Goal: Task Accomplishment & Management: Complete application form

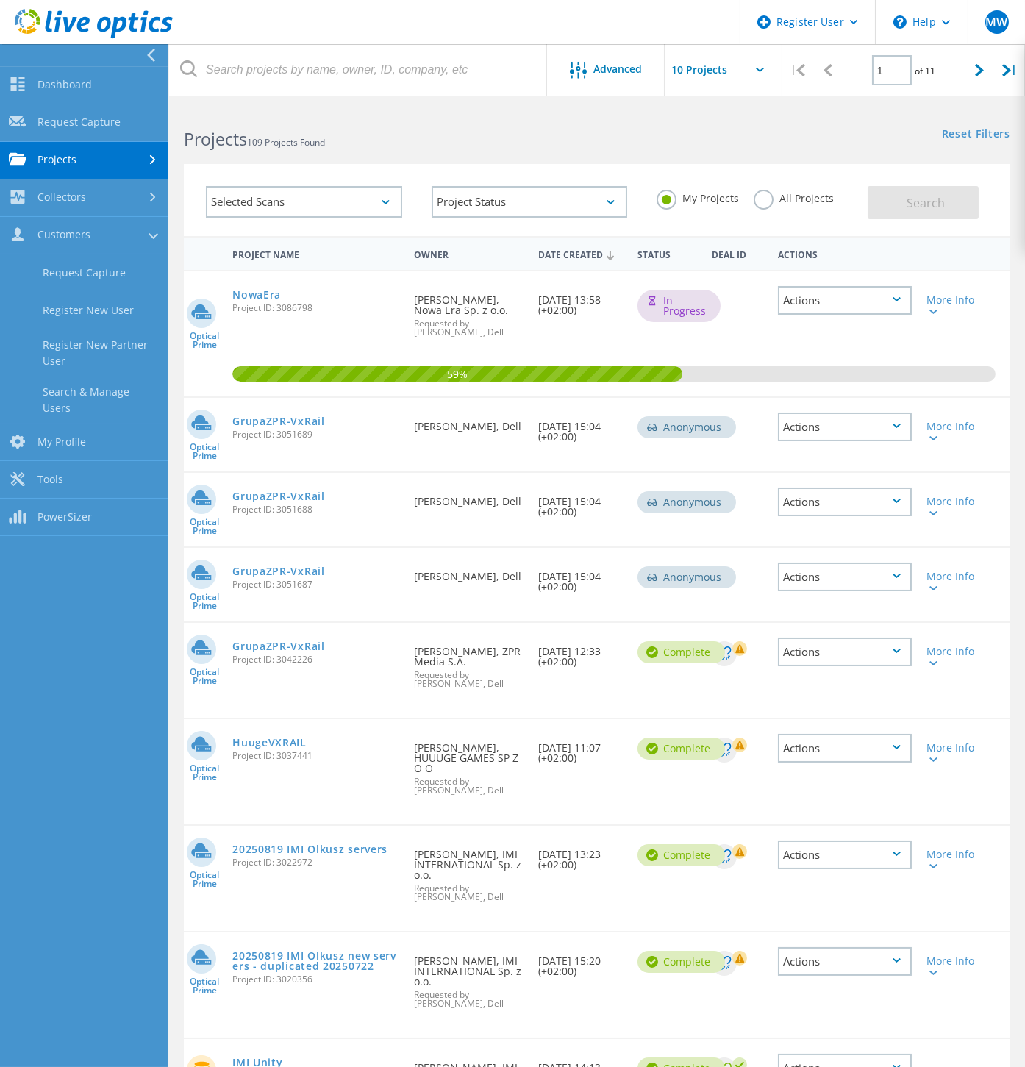
click at [65, 55] on div at bounding box center [80, 55] width 168 height 22
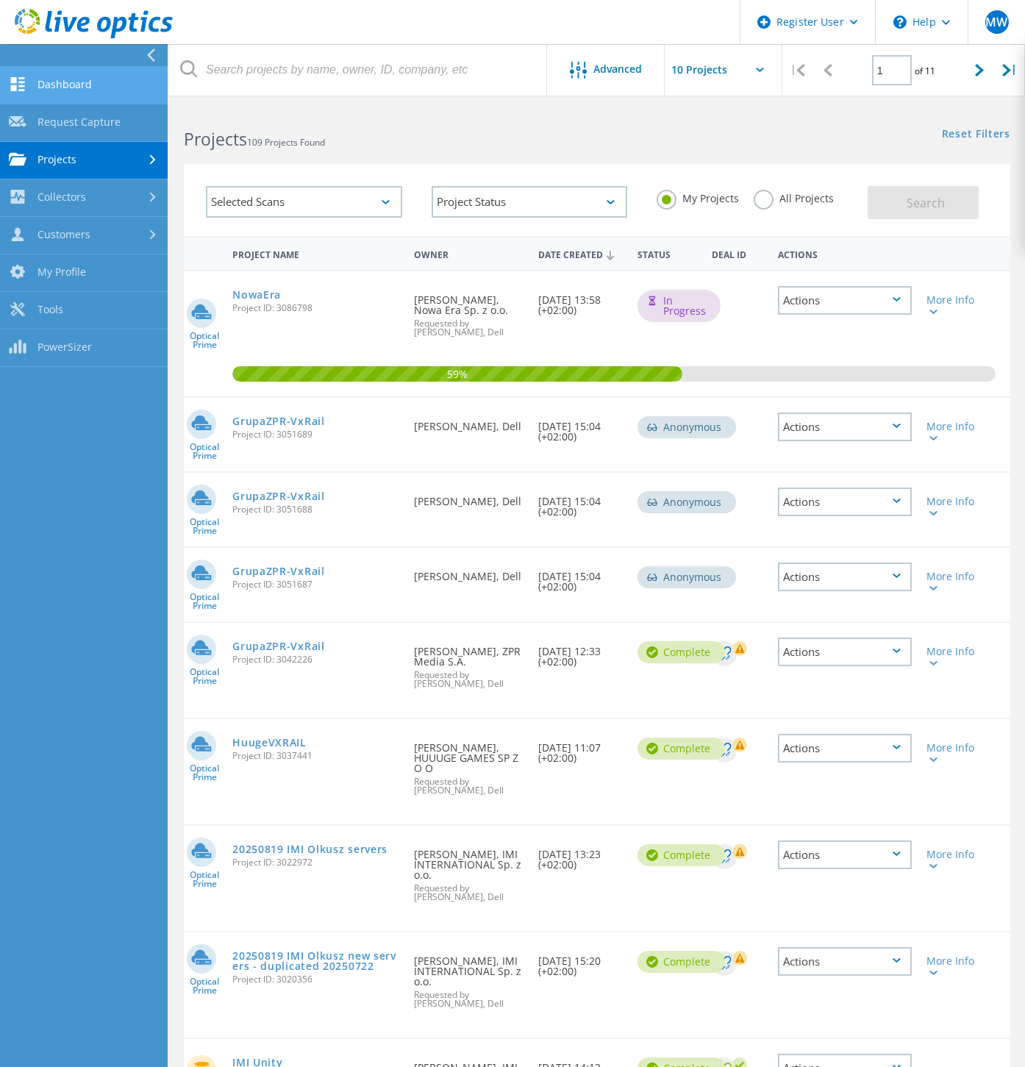
click at [66, 70] on link "Dashboard" at bounding box center [84, 85] width 168 height 37
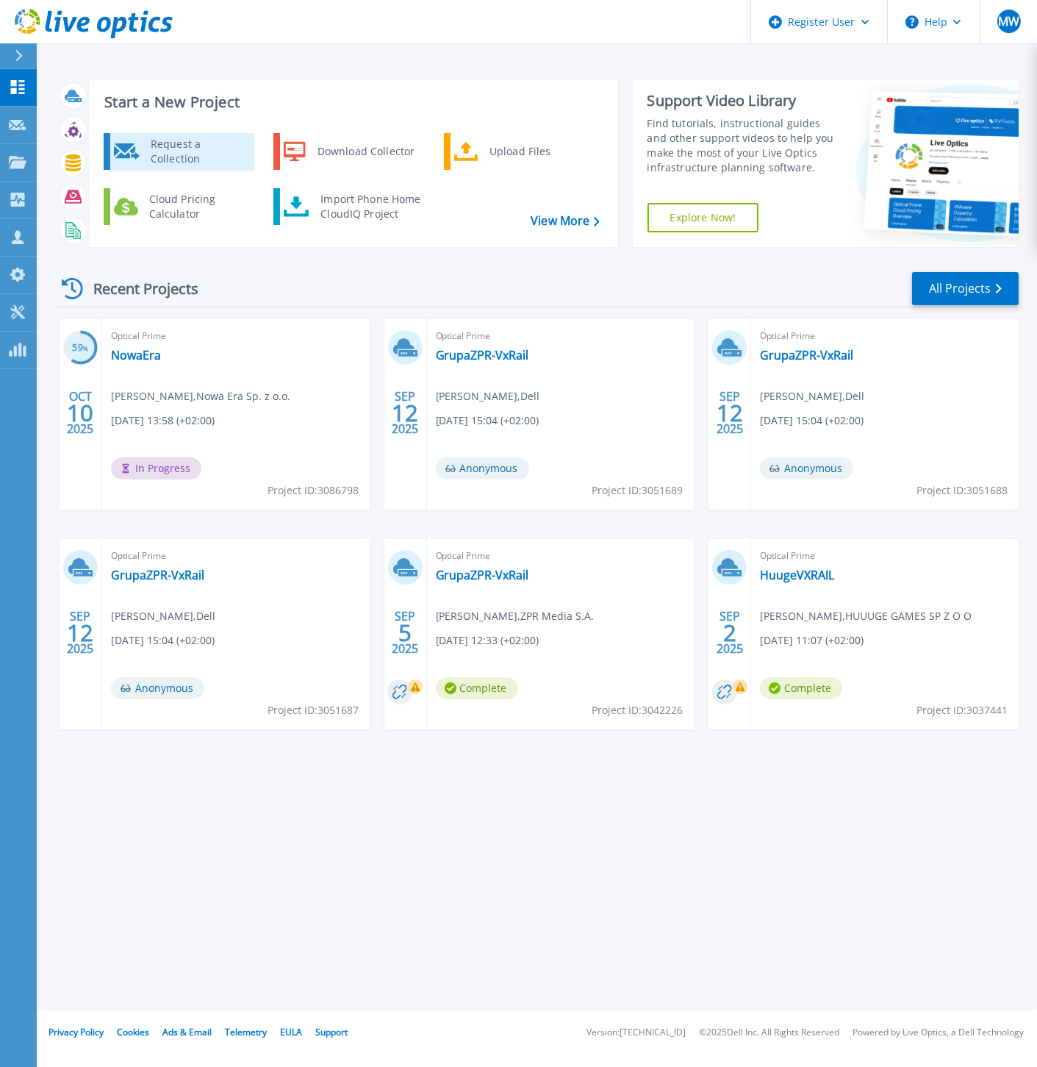
click at [149, 162] on div "Request a Collection" at bounding box center [196, 151] width 107 height 29
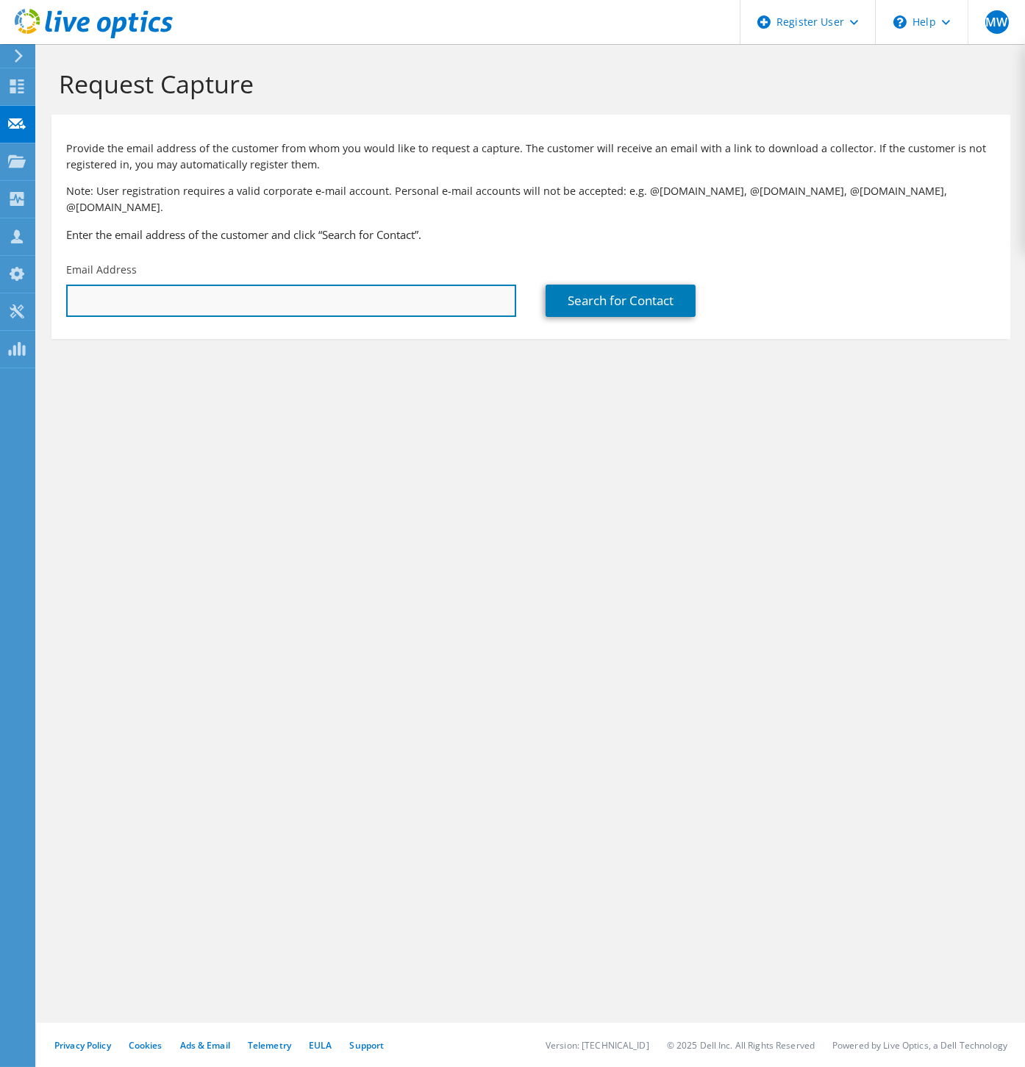
click at [185, 285] on input "text" at bounding box center [291, 301] width 450 height 32
paste input "Radoslaw.Kurek@sharpconsumer.eu"
type input "Radoslaw.Kurek@sharpconsumer.eu"
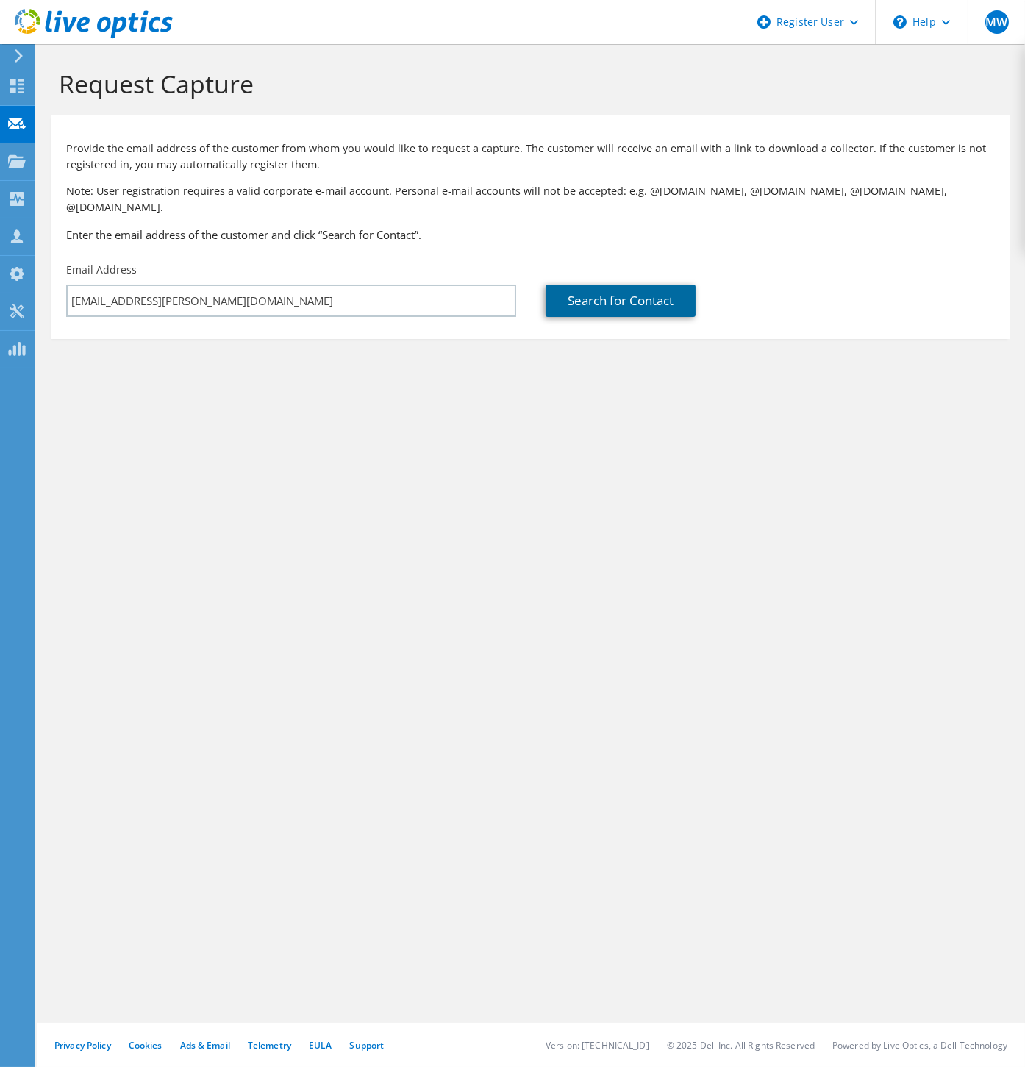
click at [613, 290] on link "Search for Contact" at bounding box center [621, 301] width 150 height 32
type input "SHARP CONSUMER ELECTRONICS POLAND SP Z O O"
type input "Radosław"
type input "Kurek"
type input "Poland"
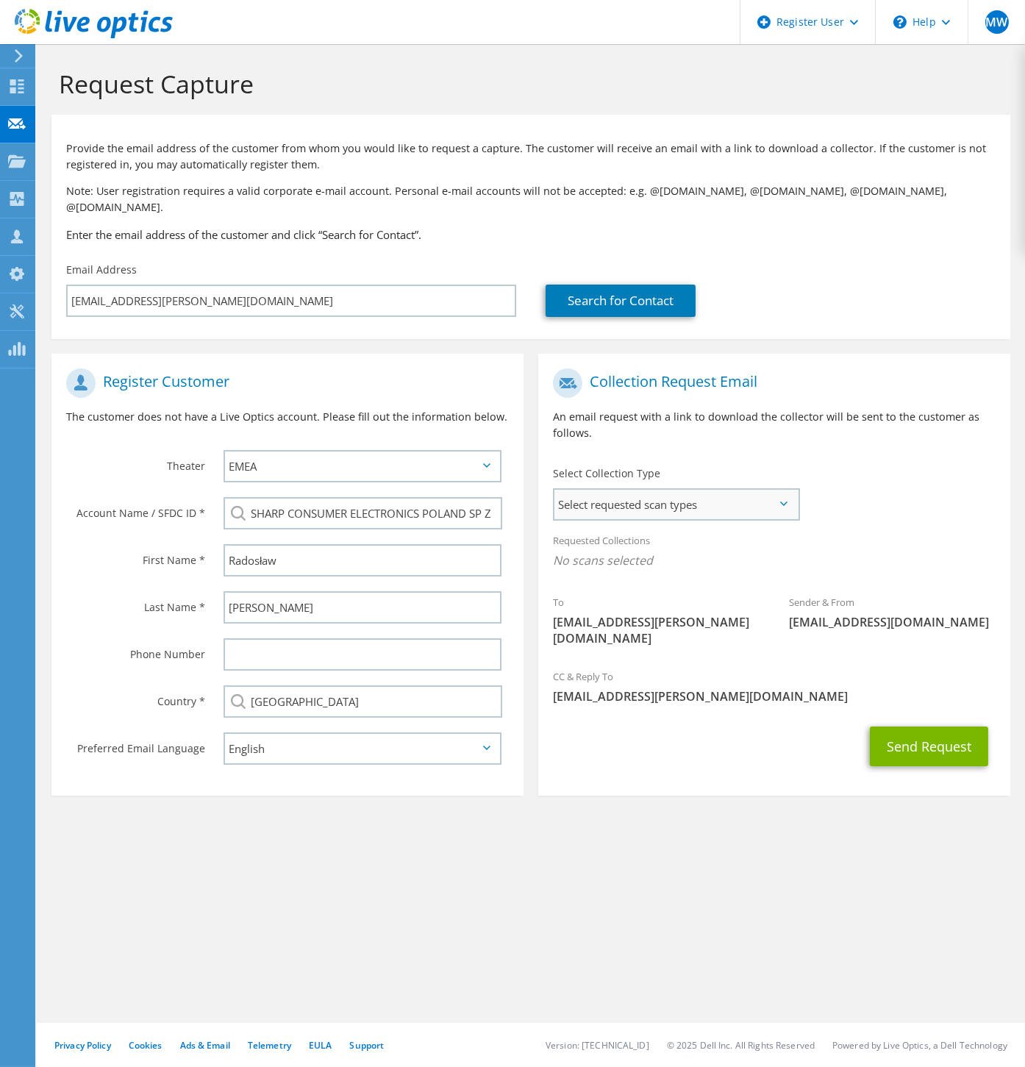
click at [632, 498] on span "Select requested scan types" at bounding box center [675, 504] width 243 height 29
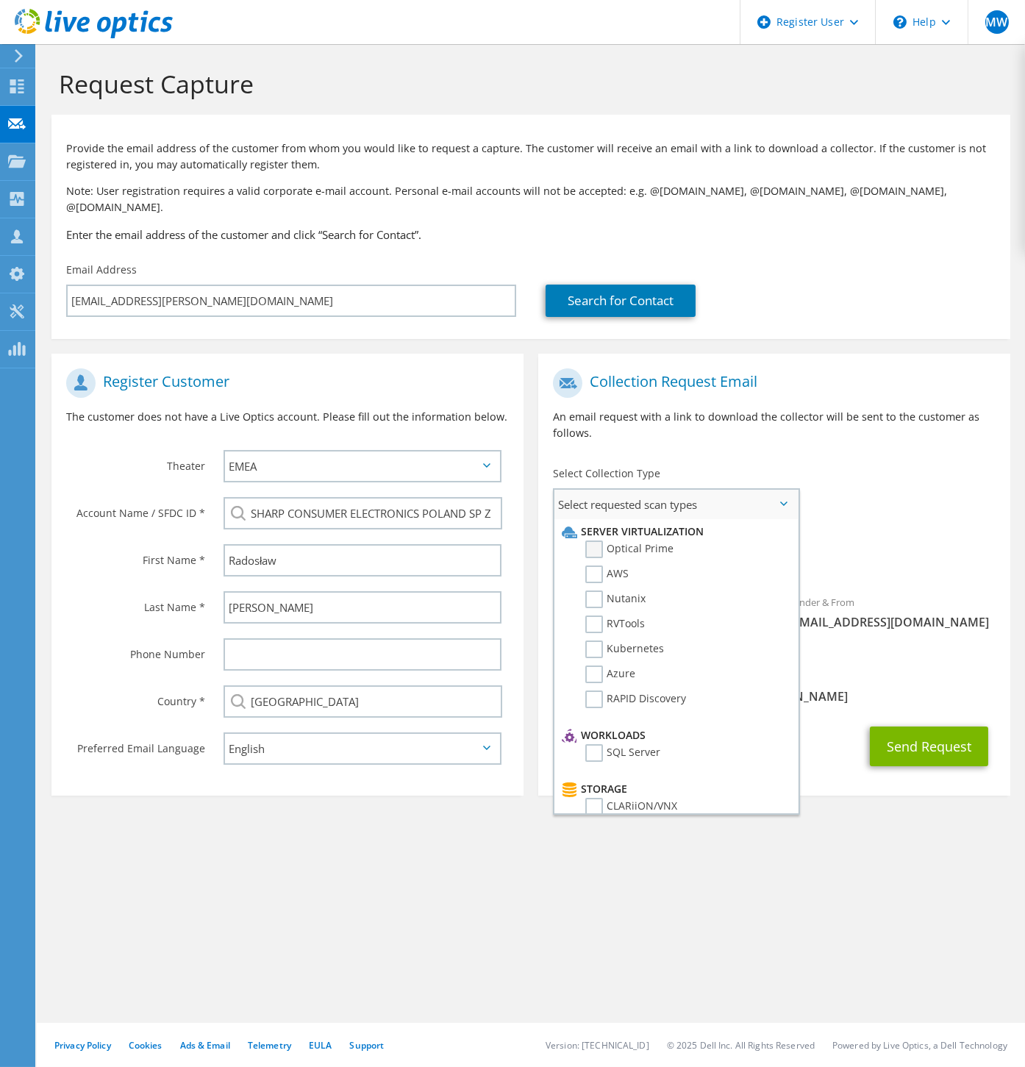
click at [590, 540] on label "Optical Prime" at bounding box center [629, 549] width 88 height 18
click at [0, 0] on input "Optical Prime" at bounding box center [0, 0] width 0 height 0
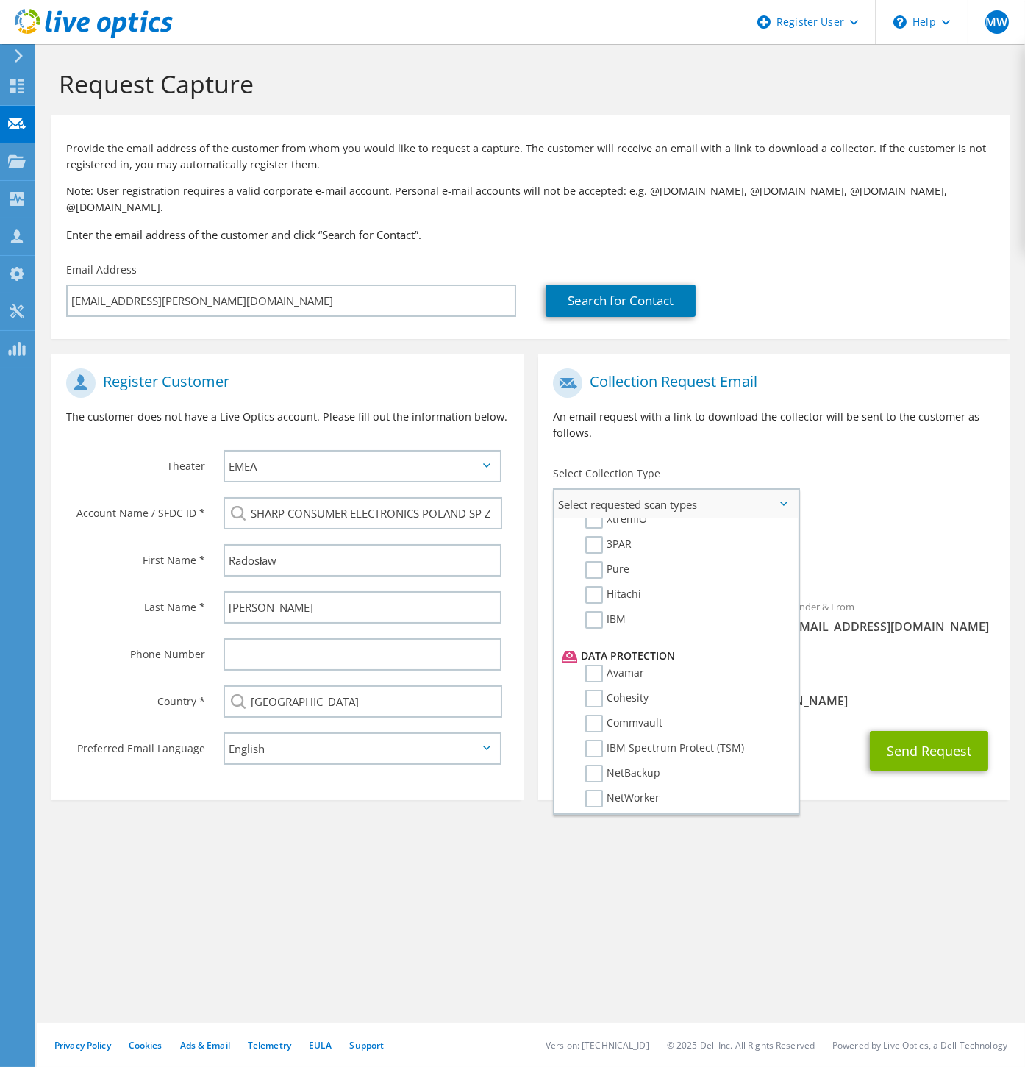
scroll to position [623, 0]
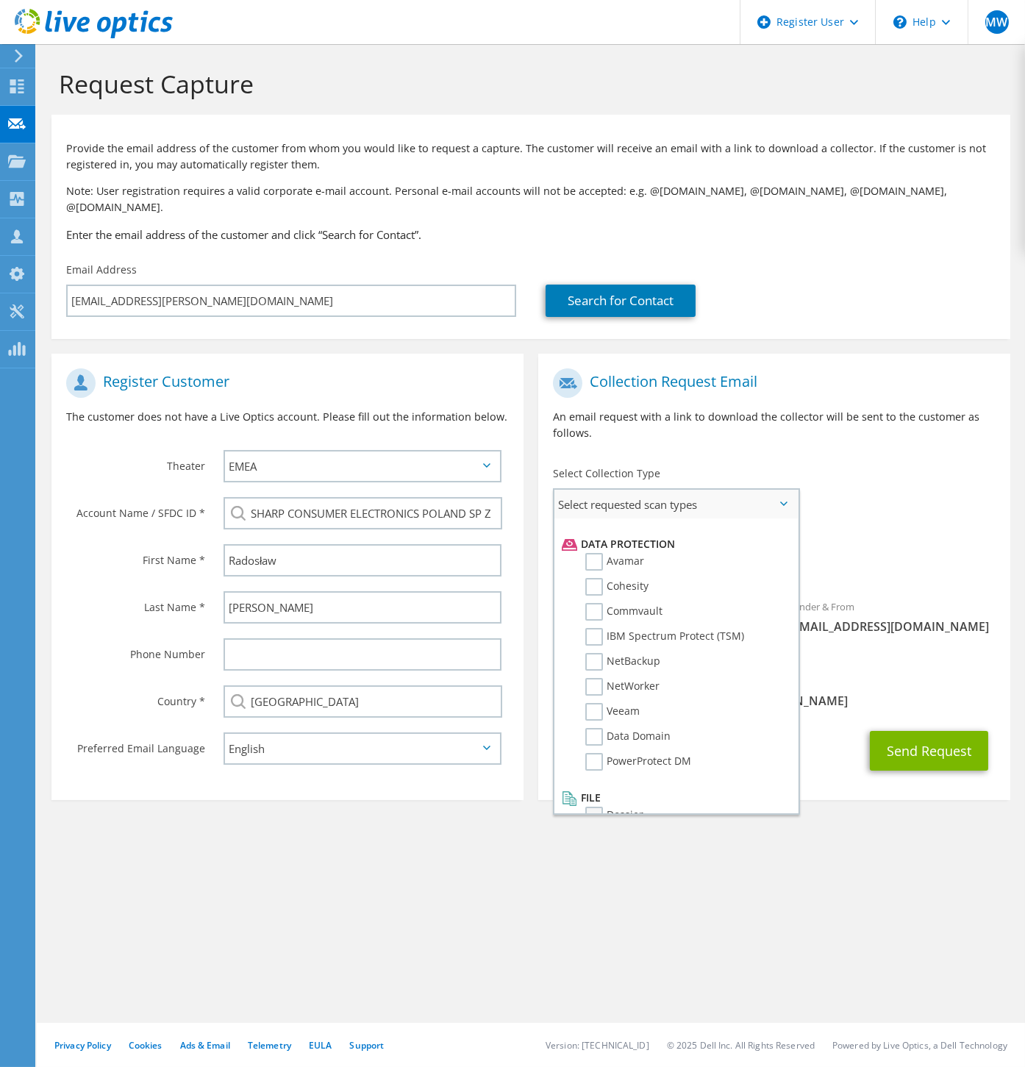
click at [604, 807] on label "Dossier" at bounding box center [614, 816] width 58 height 18
click at [0, 0] on input "Dossier" at bounding box center [0, 0] width 0 height 0
click at [954, 490] on div "To Radoslaw.Kurek@sharpconsumer.eu Sender & From liveoptics@liveoptics.com" at bounding box center [774, 513] width 472 height 304
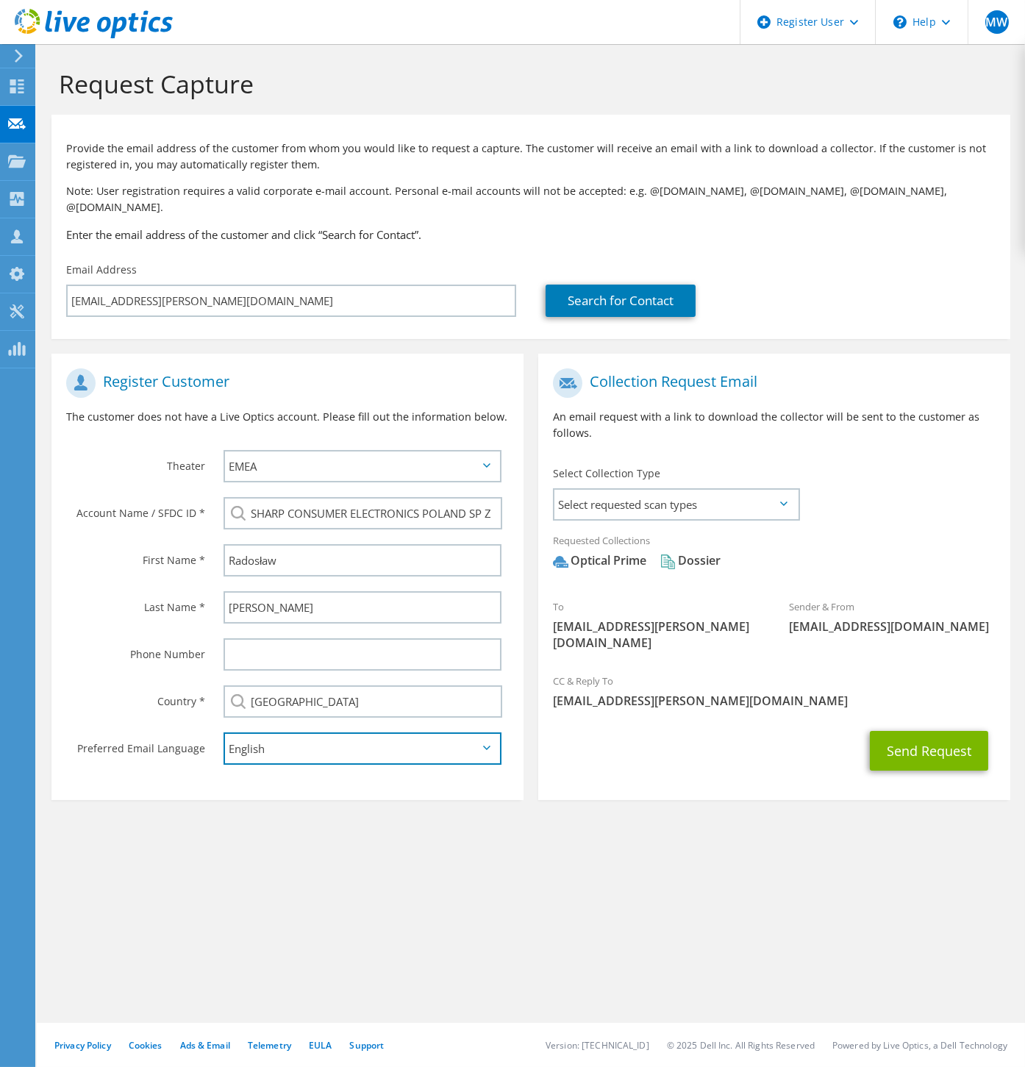
click at [302, 743] on select "English Deutsch Español Français Italiano Polski Português Русский 한국어 中文 日本語" at bounding box center [363, 748] width 278 height 32
select select "pl-PL"
click at [224, 732] on select "English Deutsch Español Français Italiano Polski Português Русский 한국어 中文 日本語" at bounding box center [363, 748] width 278 height 32
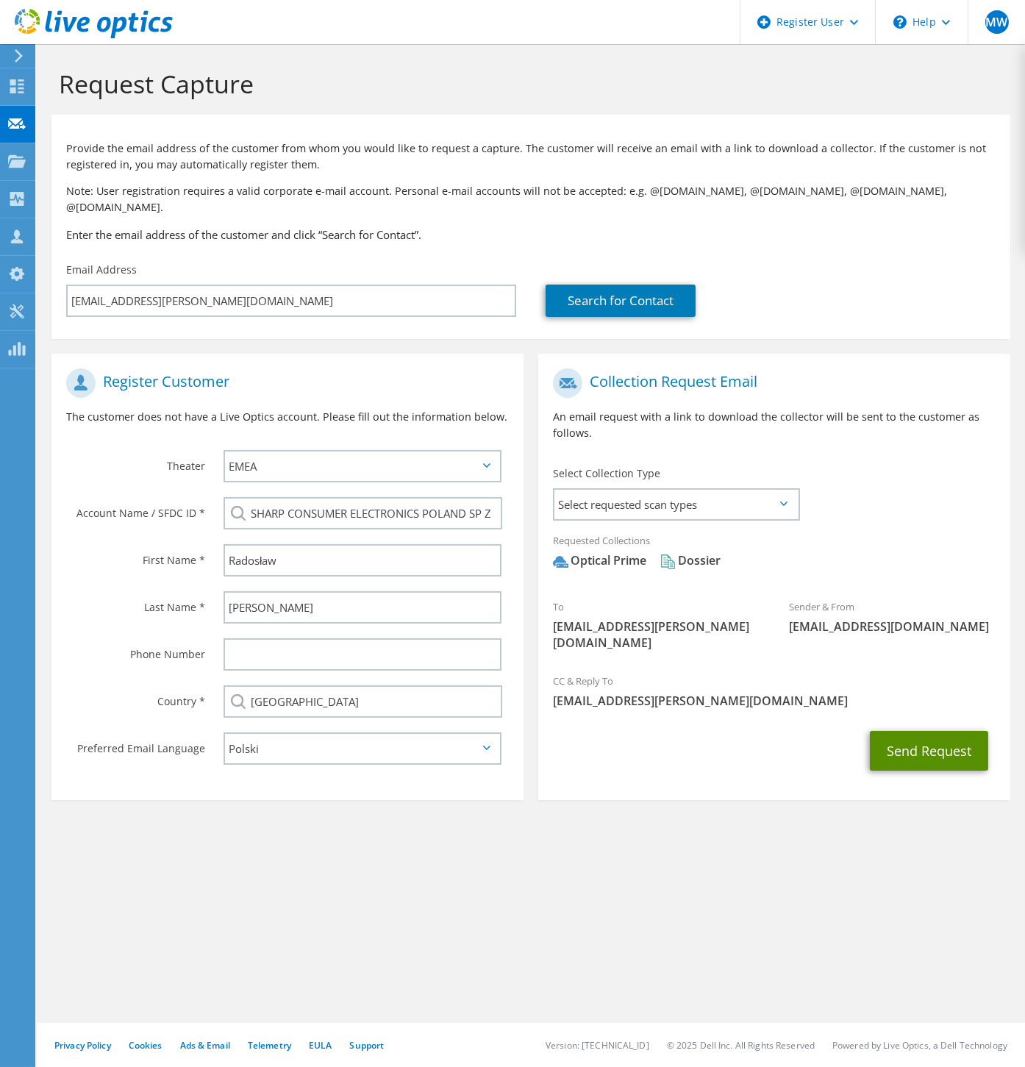
click at [937, 749] on button "Send Request" at bounding box center [929, 751] width 118 height 40
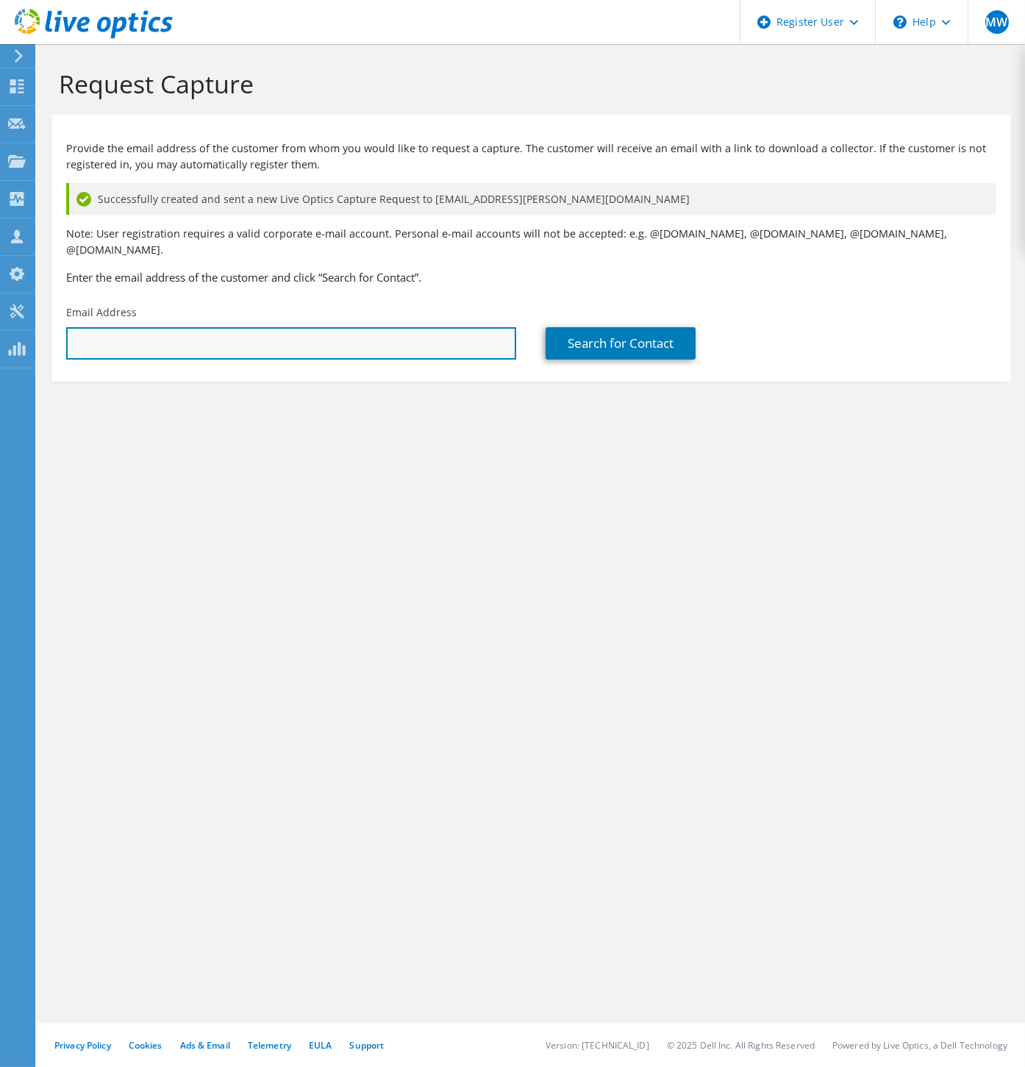
click at [214, 341] on input "text" at bounding box center [291, 343] width 450 height 32
paste input "piotr.klaban@sharpconsumer.eu"
type input "piotr.klaban@sharpconsumer.eu"
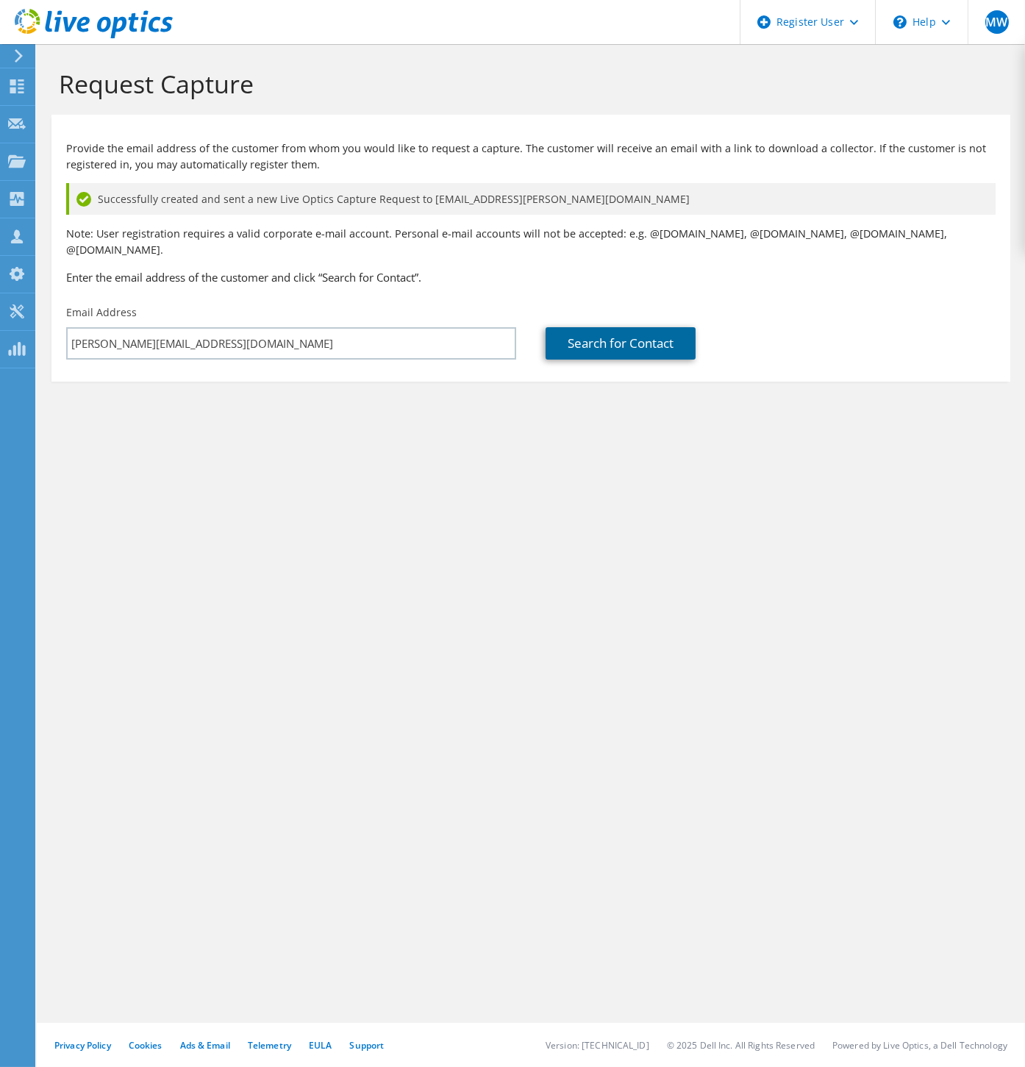
click at [619, 327] on link "Search for Contact" at bounding box center [621, 343] width 150 height 32
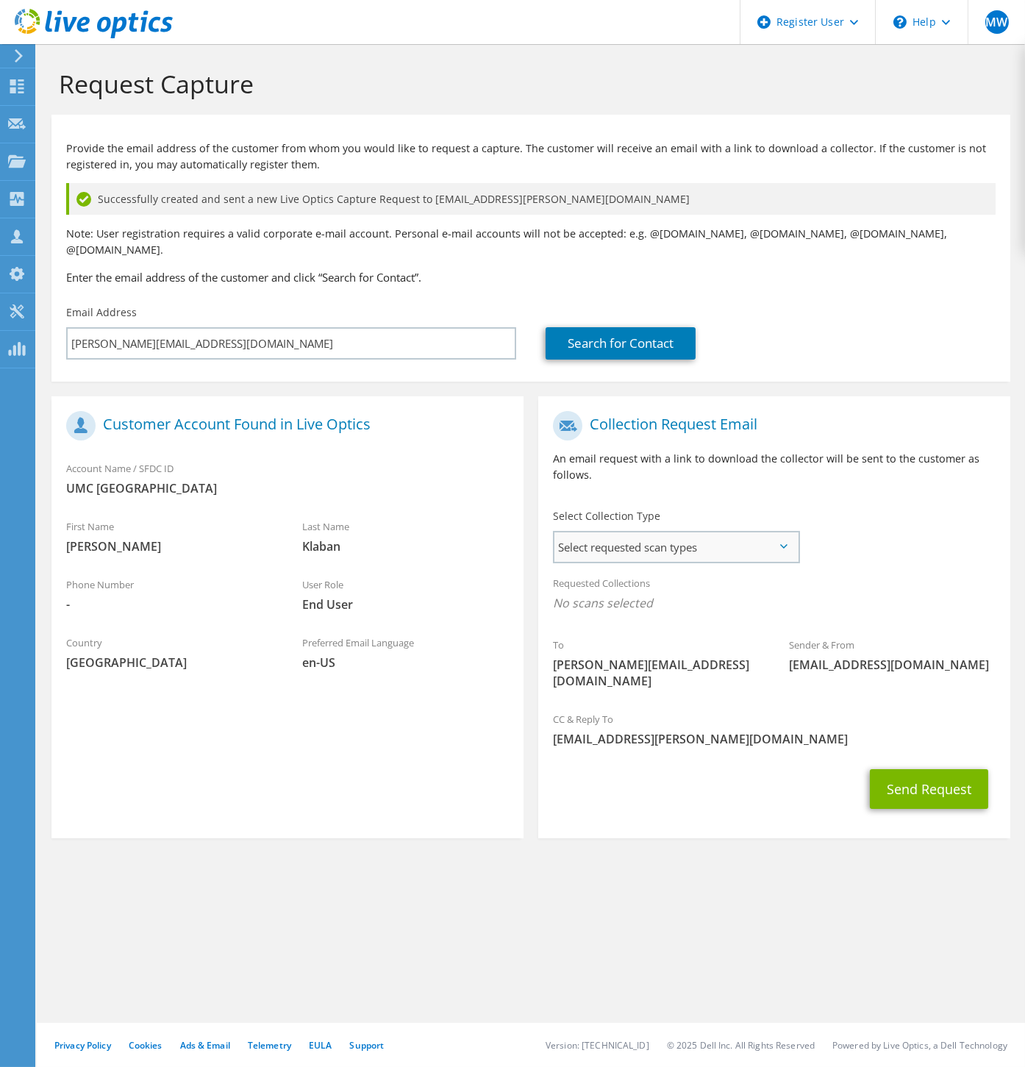
click at [573, 537] on span "Select requested scan types" at bounding box center [675, 546] width 243 height 29
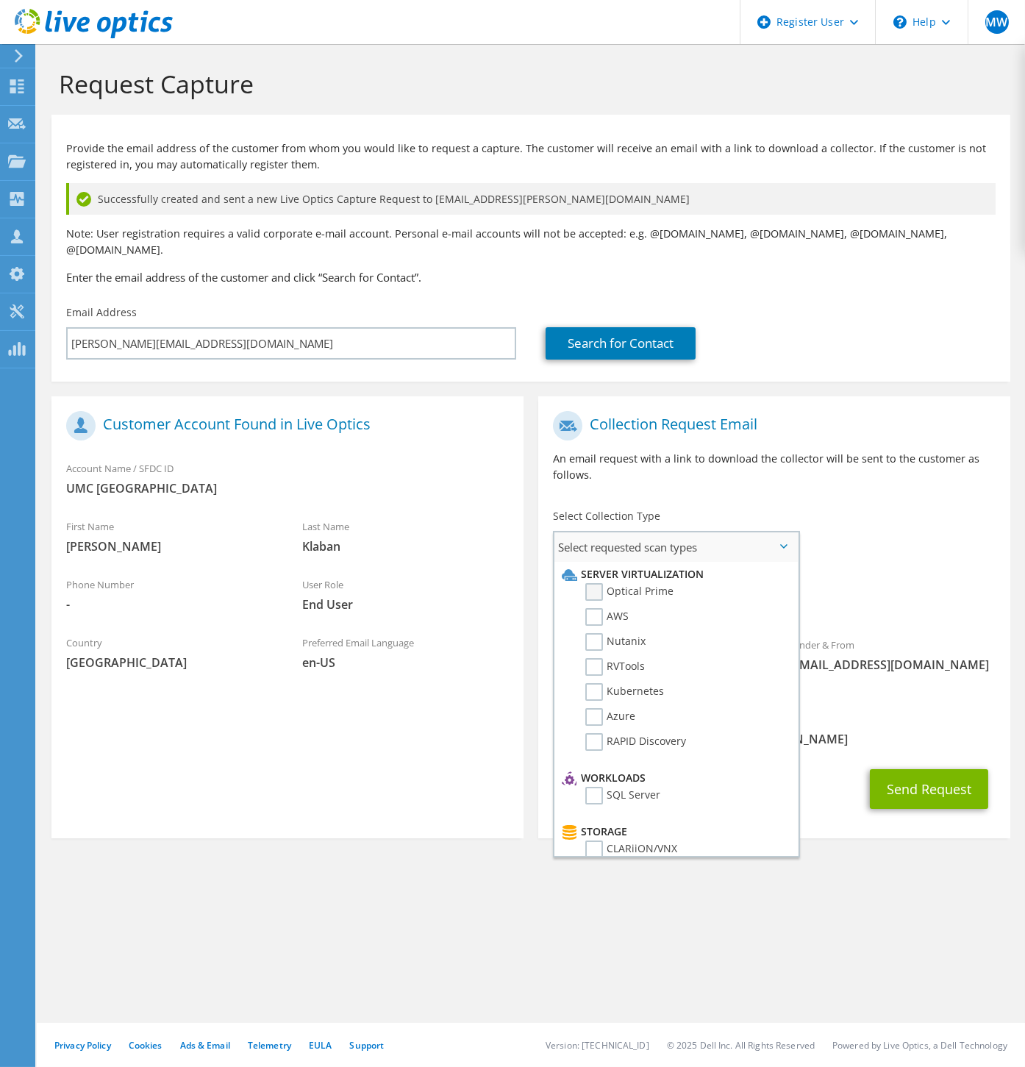
click at [597, 583] on label "Optical Prime" at bounding box center [629, 592] width 88 height 18
click at [0, 0] on input "Optical Prime" at bounding box center [0, 0] width 0 height 0
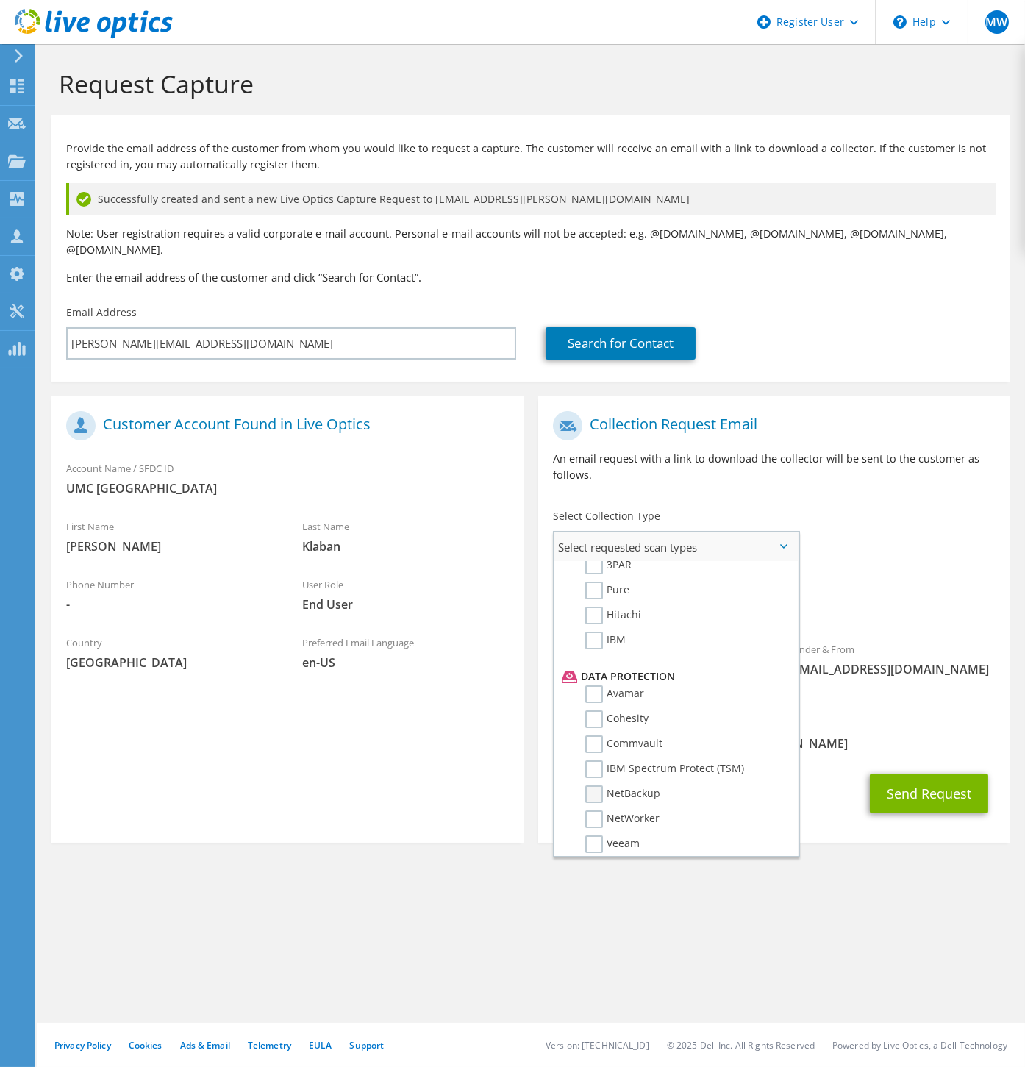
scroll to position [623, 0]
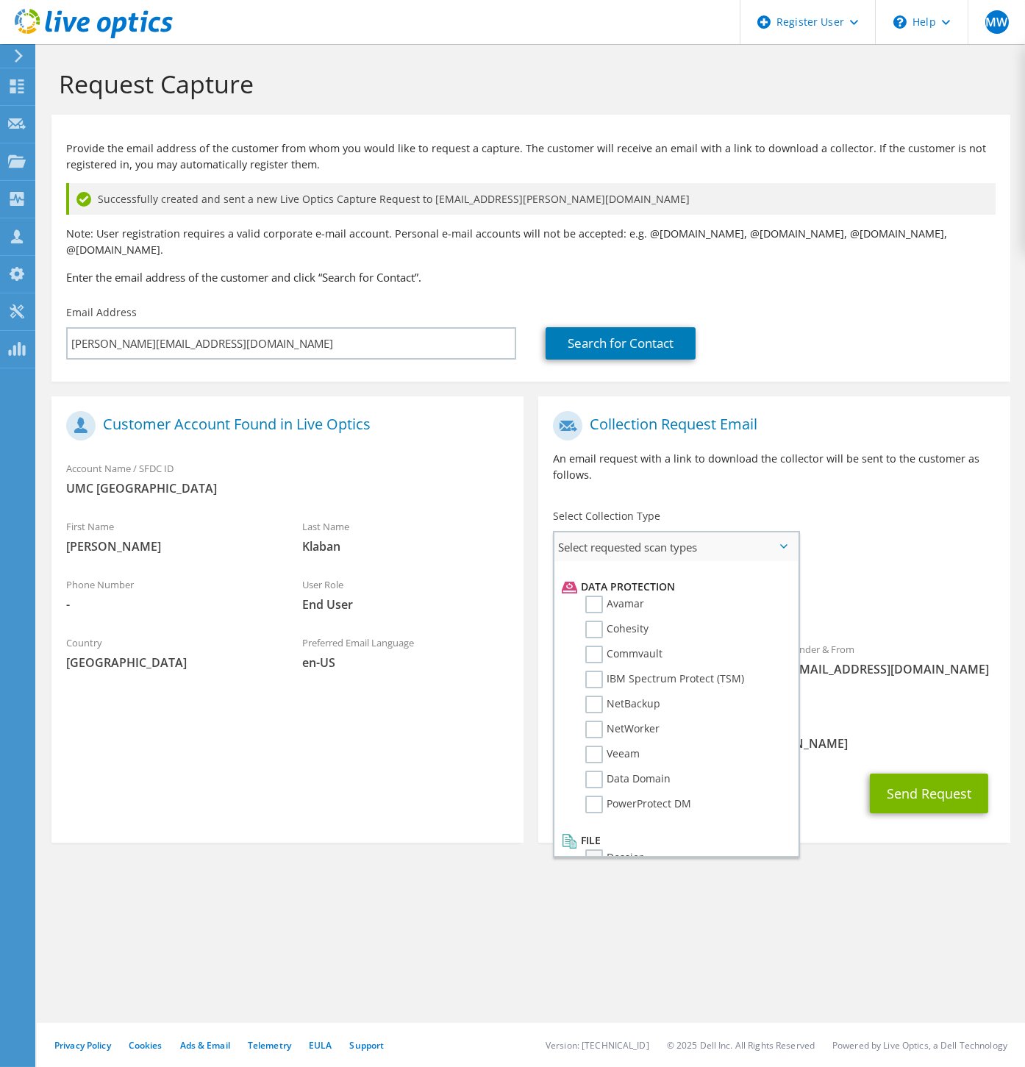
click at [592, 849] on label "Dossier" at bounding box center [614, 858] width 58 height 18
click at [0, 0] on input "Dossier" at bounding box center [0, 0] width 0 height 0
click at [693, 934] on div "Request Capture Provide the email address of the customer from whom you would l…" at bounding box center [531, 555] width 988 height 1023
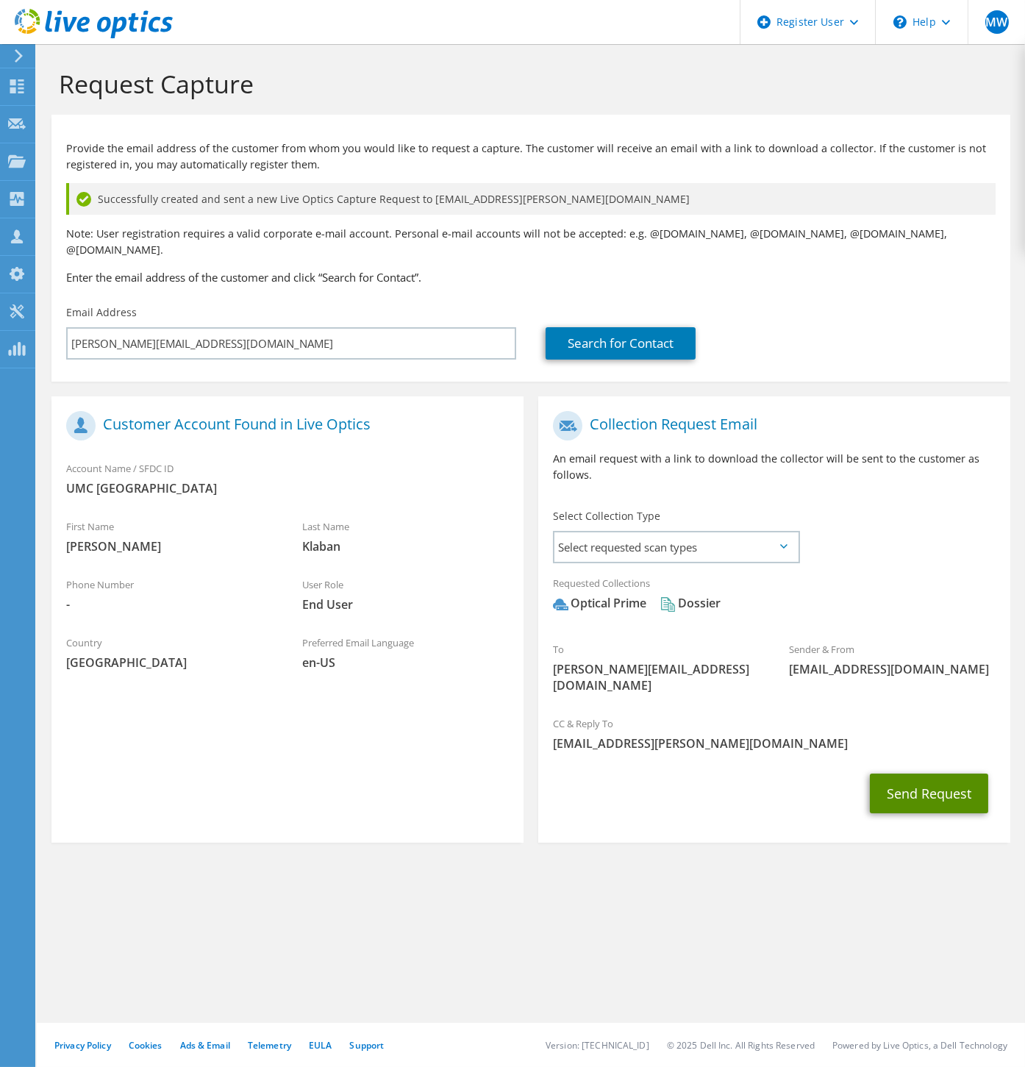
click at [968, 773] on button "Send Request" at bounding box center [929, 793] width 118 height 40
